Goal: Task Accomplishment & Management: Use online tool/utility

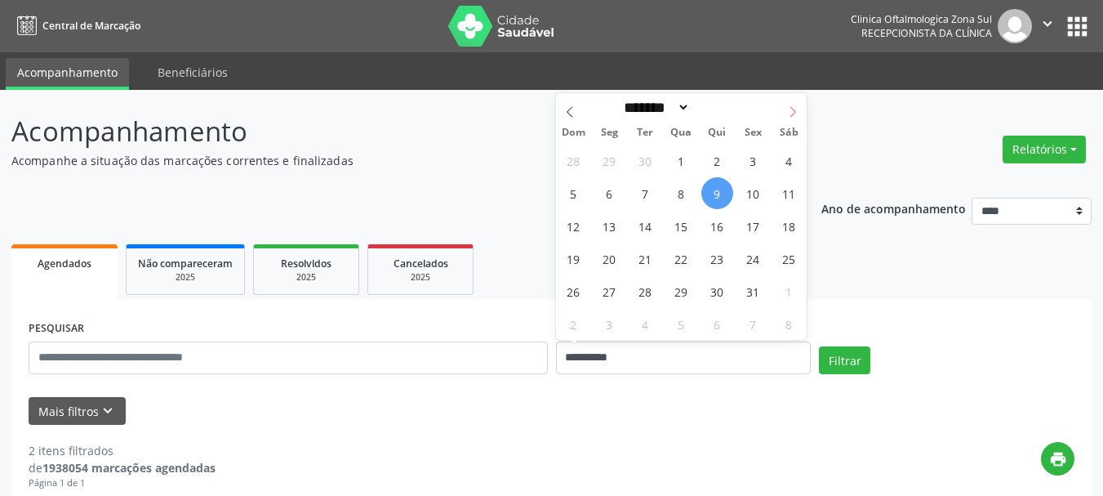
click at [792, 105] on span at bounding box center [793, 107] width 28 height 28
select select "**"
click at [645, 229] on span "11" at bounding box center [646, 226] width 32 height 32
type input "**********"
click at [645, 229] on span "11" at bounding box center [646, 226] width 32 height 32
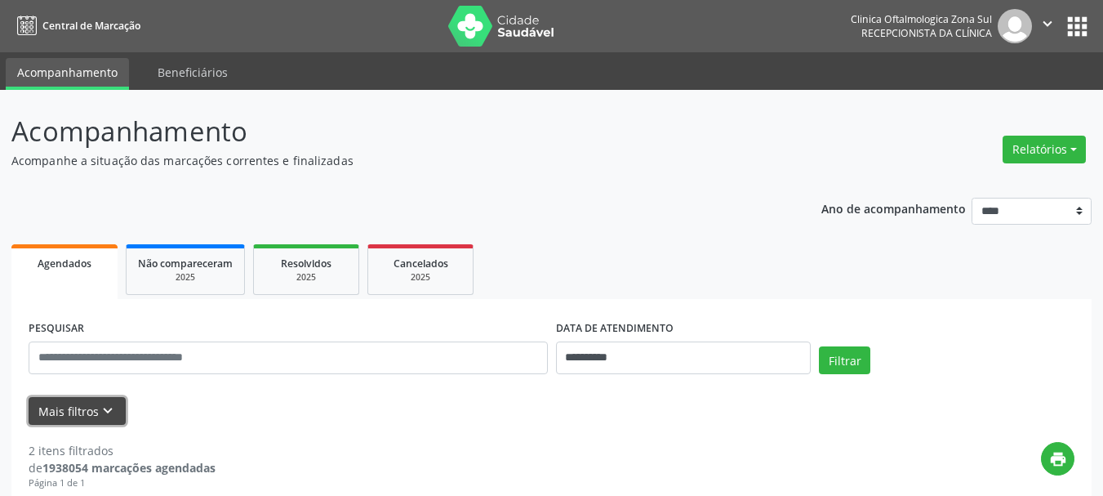
click at [90, 410] on button "Mais filtros keyboard_arrow_down" at bounding box center [77, 411] width 97 height 29
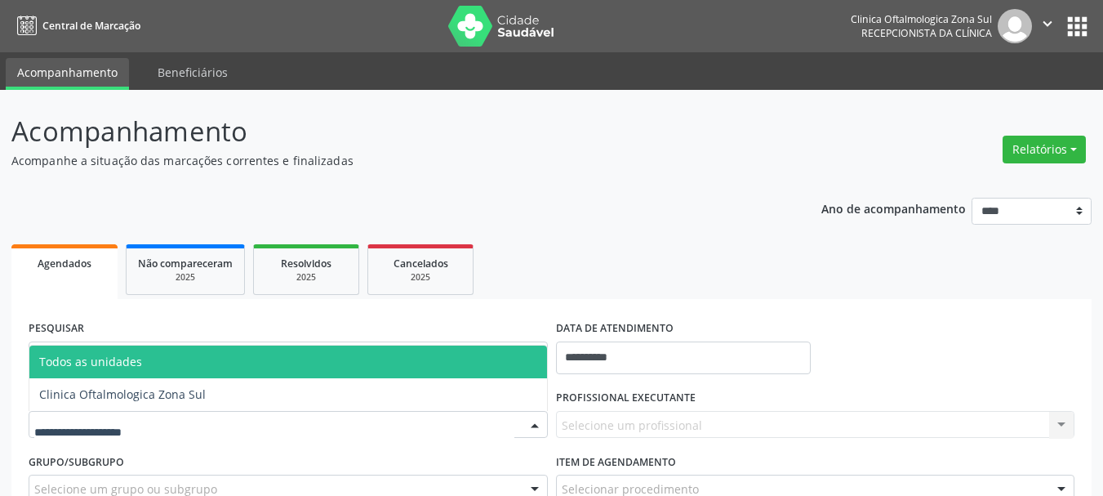
click at [184, 416] on div at bounding box center [288, 425] width 519 height 28
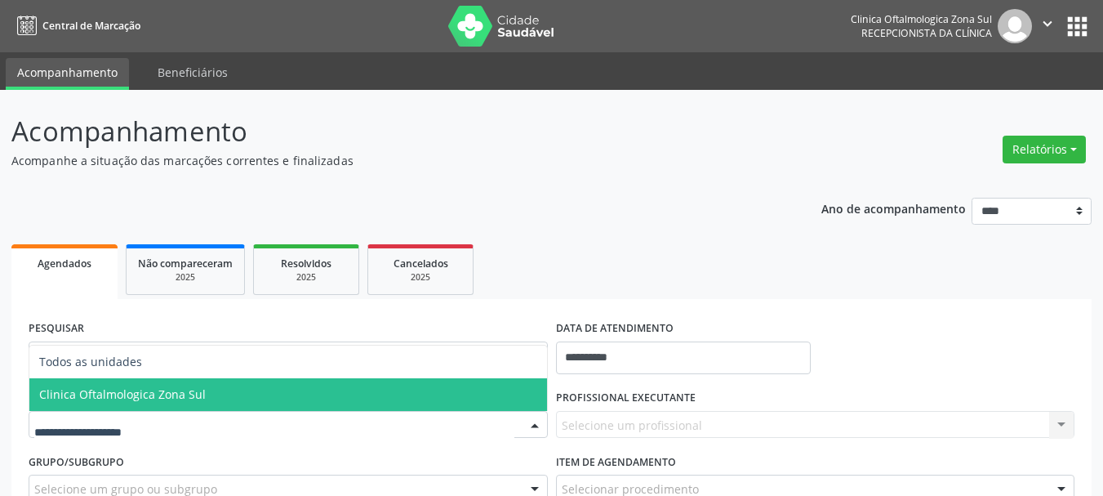
drag, startPoint x: 180, startPoint y: 400, endPoint x: 416, endPoint y: 398, distance: 236.8
click at [180, 399] on span "Clinica Oftalmologica Zona Sul" at bounding box center [122, 394] width 167 height 16
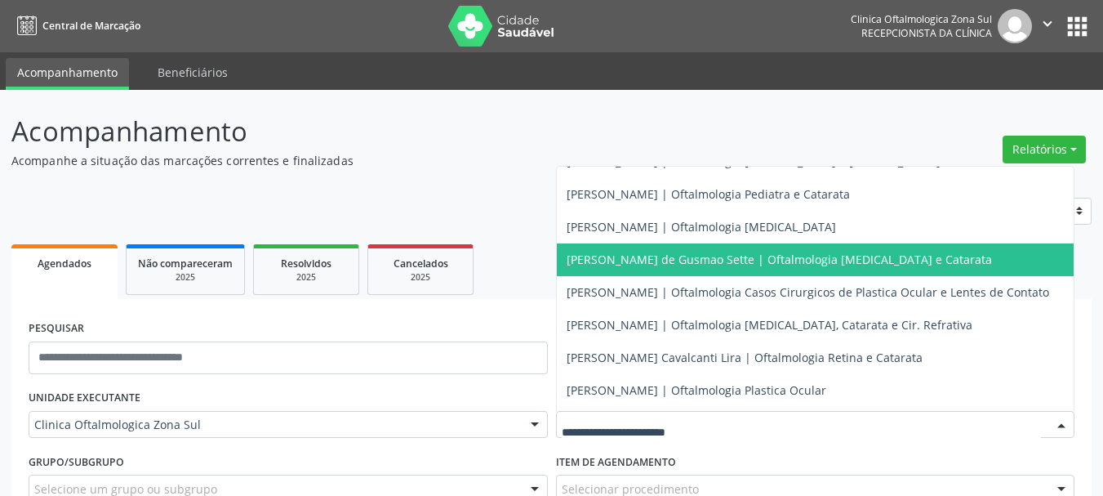
scroll to position [160, 0]
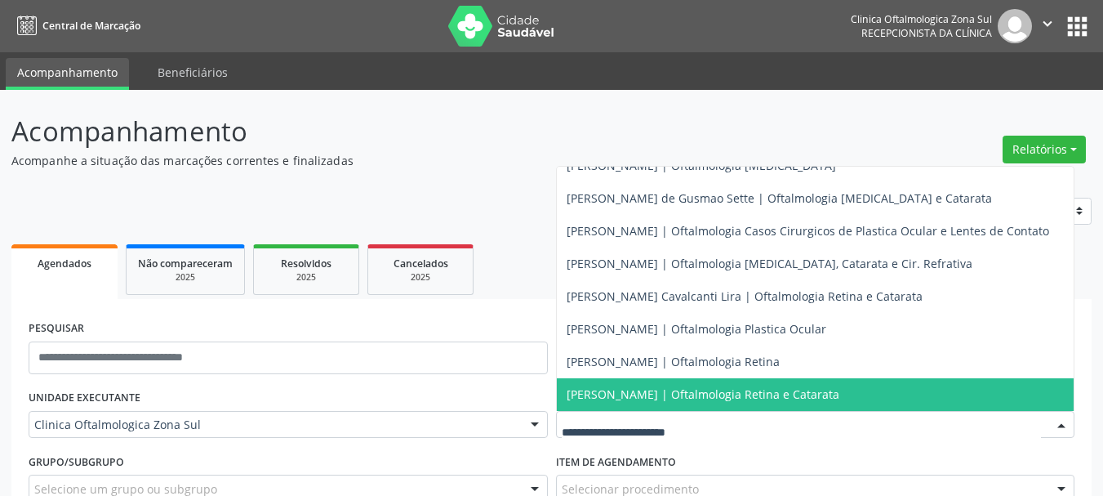
click at [691, 378] on span "[PERSON_NAME] | Oftalmologia Retina e Catarata" at bounding box center [816, 394] width 518 height 33
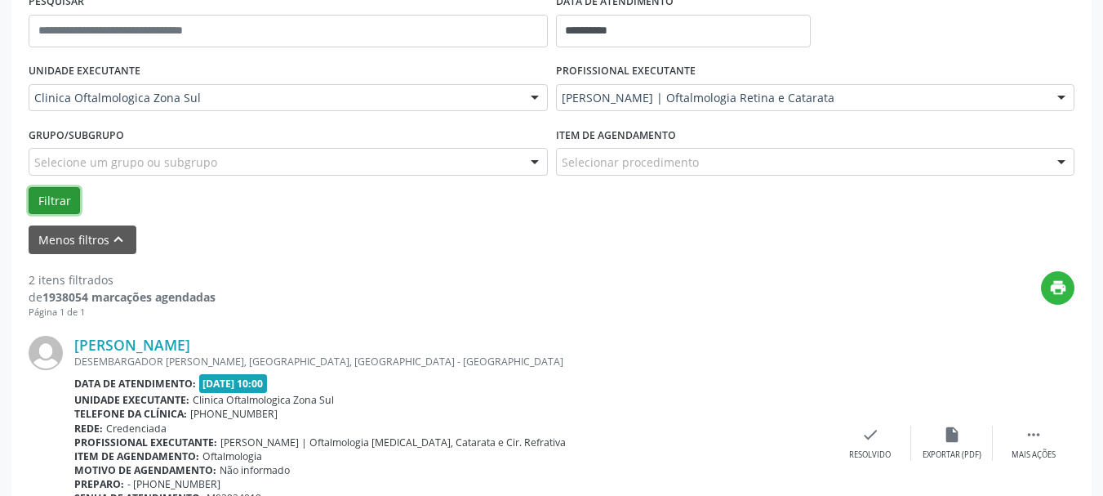
click at [65, 204] on button "Filtrar" at bounding box center [54, 201] width 51 height 28
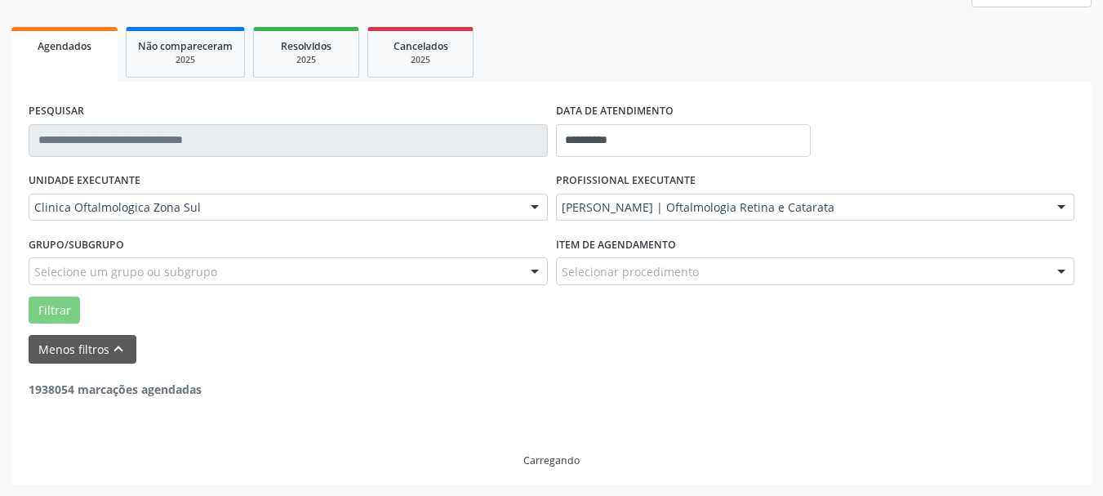
scroll to position [165, 0]
